Goal: Task Accomplishment & Management: Manage account settings

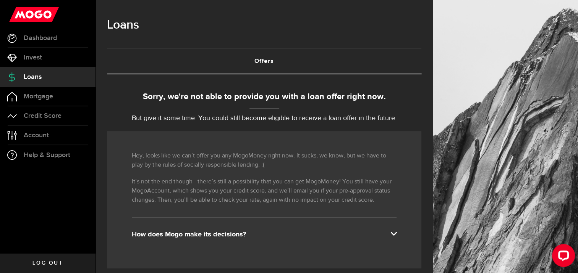
scroll to position [239, 0]
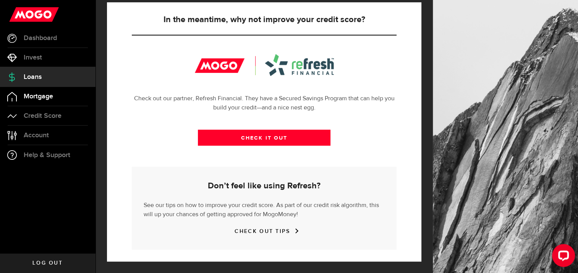
click at [43, 95] on span "Mortgage" at bounding box center [38, 96] width 29 height 7
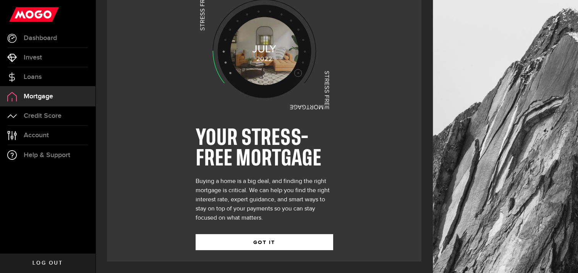
scroll to position [51, 0]
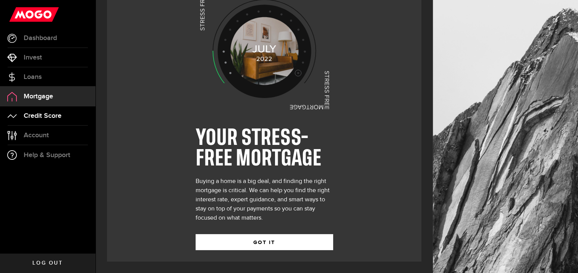
click at [25, 115] on span "Credit Score" at bounding box center [43, 116] width 38 height 7
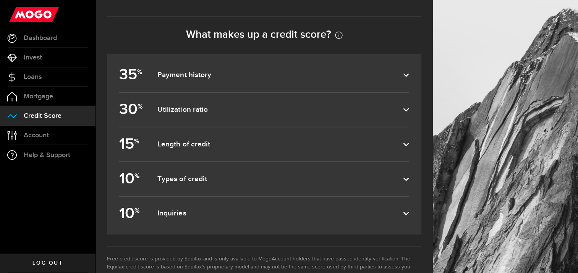
scroll to position [330, 0]
click at [409, 72] on icon at bounding box center [406, 75] width 6 height 6
click at [0, 0] on input "35 % Payment history" at bounding box center [0, 0] width 0 height 0
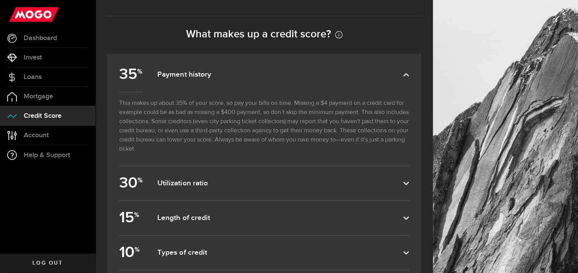
click at [409, 72] on icon at bounding box center [406, 75] width 6 height 6
click at [0, 0] on input "35 % Payment history" at bounding box center [0, 0] width 0 height 0
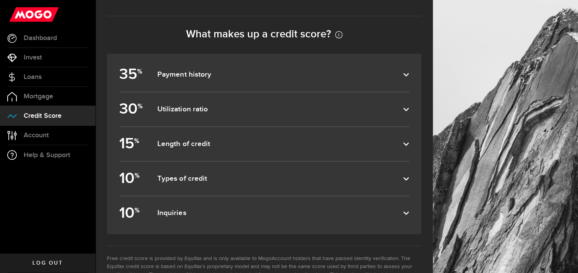
click at [409, 107] on icon at bounding box center [406, 110] width 6 height 6
click at [0, 0] on input "30 % Utilization ratio" at bounding box center [0, 0] width 0 height 0
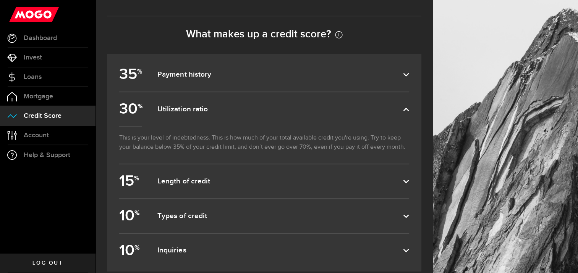
click at [409, 108] on use at bounding box center [405, 109] width 5 height 3
click at [0, 0] on input "30 % Utilization ratio" at bounding box center [0, 0] width 0 height 0
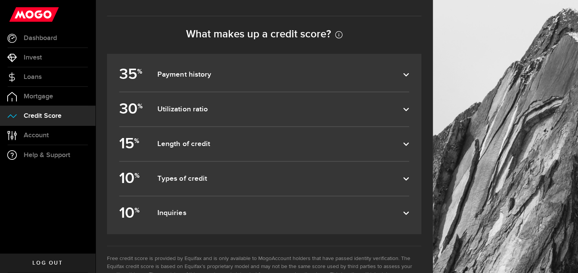
click at [409, 142] on icon at bounding box center [406, 144] width 6 height 6
click at [0, 0] on input "15 % Length of credit" at bounding box center [0, 0] width 0 height 0
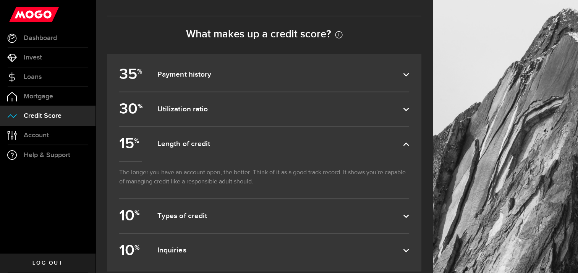
click at [409, 218] on use at bounding box center [405, 216] width 5 height 3
click at [0, 0] on input "10 % Types of credit" at bounding box center [0, 0] width 0 height 0
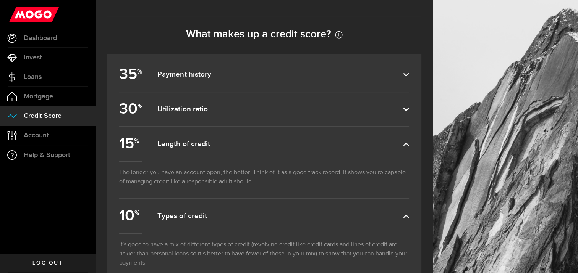
scroll to position [468, 0]
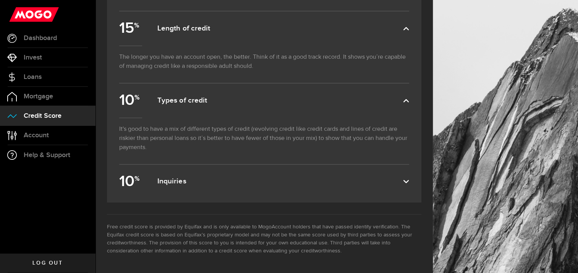
click at [409, 180] on use at bounding box center [405, 181] width 5 height 3
click at [0, 0] on input "10 % Inquiries" at bounding box center [0, 0] width 0 height 0
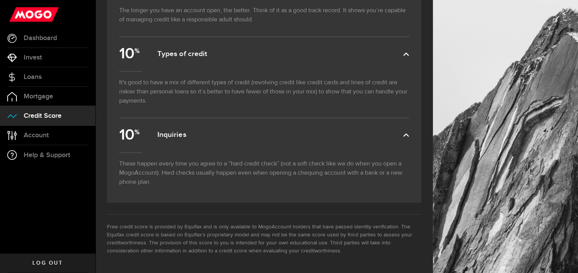
scroll to position [518, 0]
click at [32, 138] on span "Account" at bounding box center [36, 135] width 25 height 7
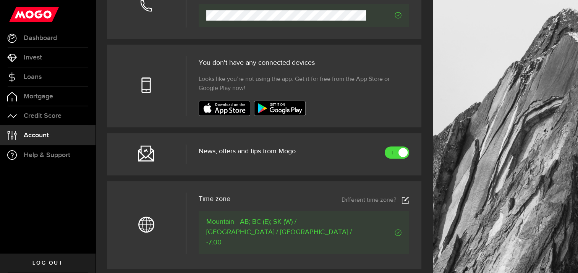
scroll to position [242, 0]
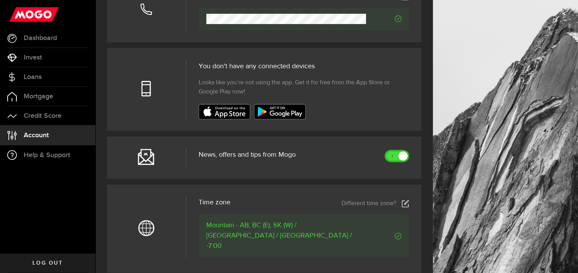
click at [398, 162] on link at bounding box center [397, 156] width 24 height 12
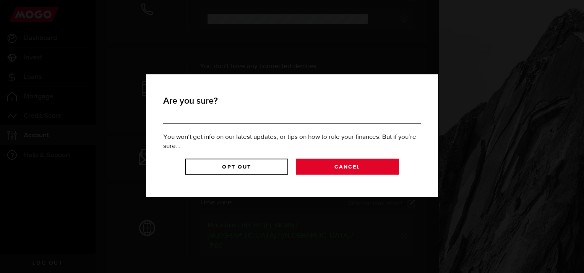
click at [344, 170] on link "Cancel" at bounding box center [347, 167] width 103 height 16
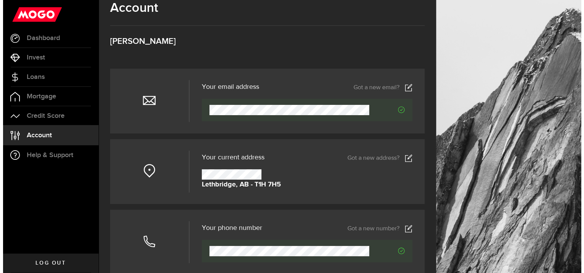
scroll to position [0, 0]
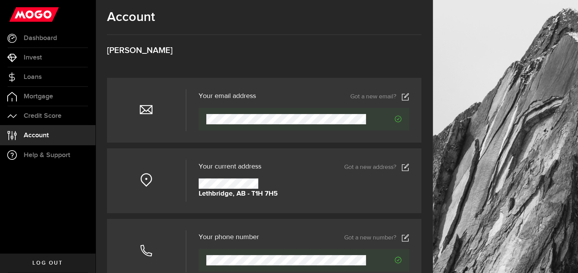
click at [36, 12] on use at bounding box center [34, 14] width 50 height 15
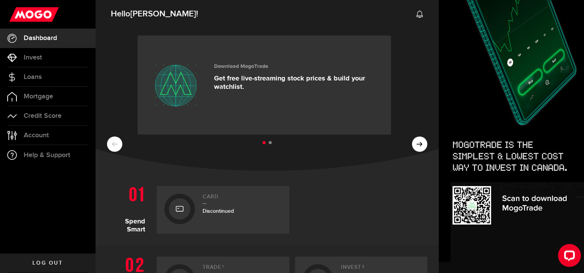
click at [412, 144] on ul at bounding box center [267, 143] width 320 height 10
click at [267, 145] on ul at bounding box center [267, 143] width 320 height 10
click at [40, 261] on span "Log out" at bounding box center [47, 263] width 30 height 5
